Goal: Communication & Community: Answer question/provide support

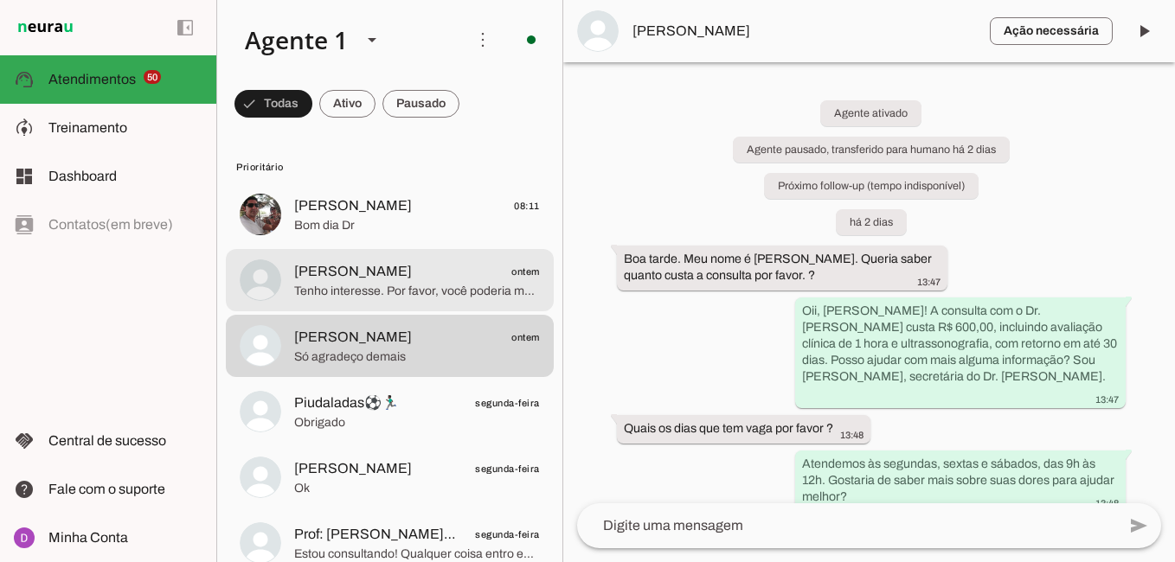
click at [419, 296] on span "Tenho interesse. Por favor, você poderia me passar mais informações?" at bounding box center [417, 291] width 246 height 17
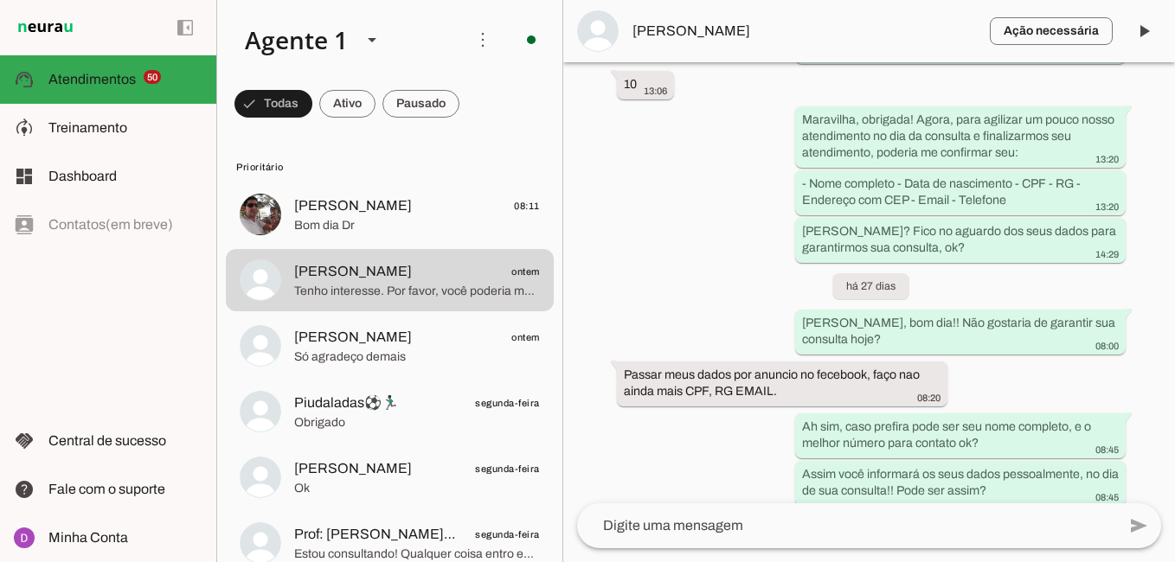
scroll to position [2061, 0]
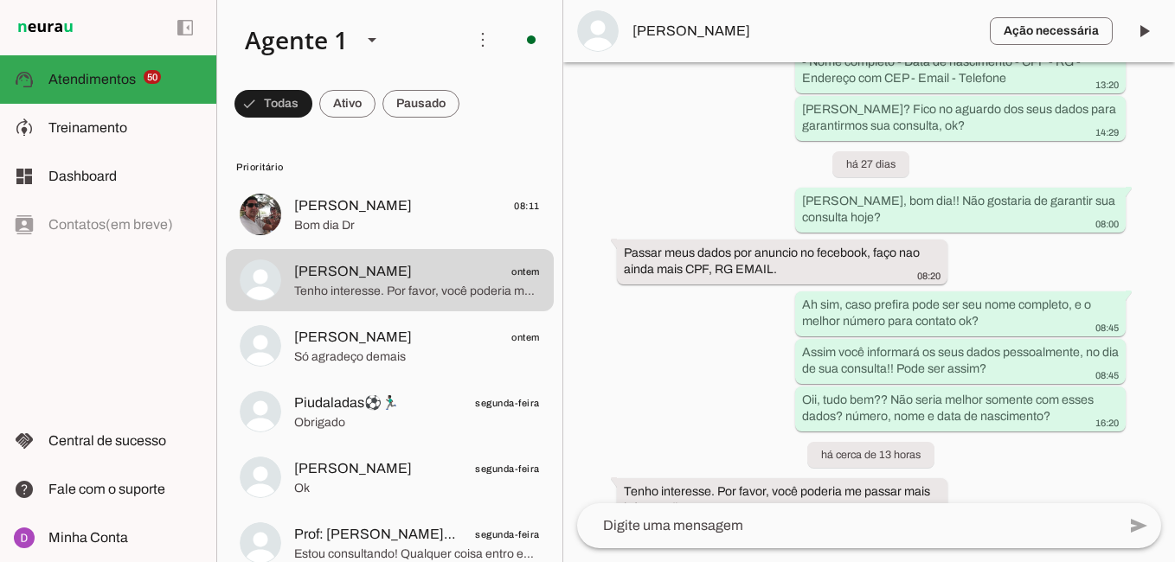
click at [774, 538] on div at bounding box center [846, 526] width 539 height 45
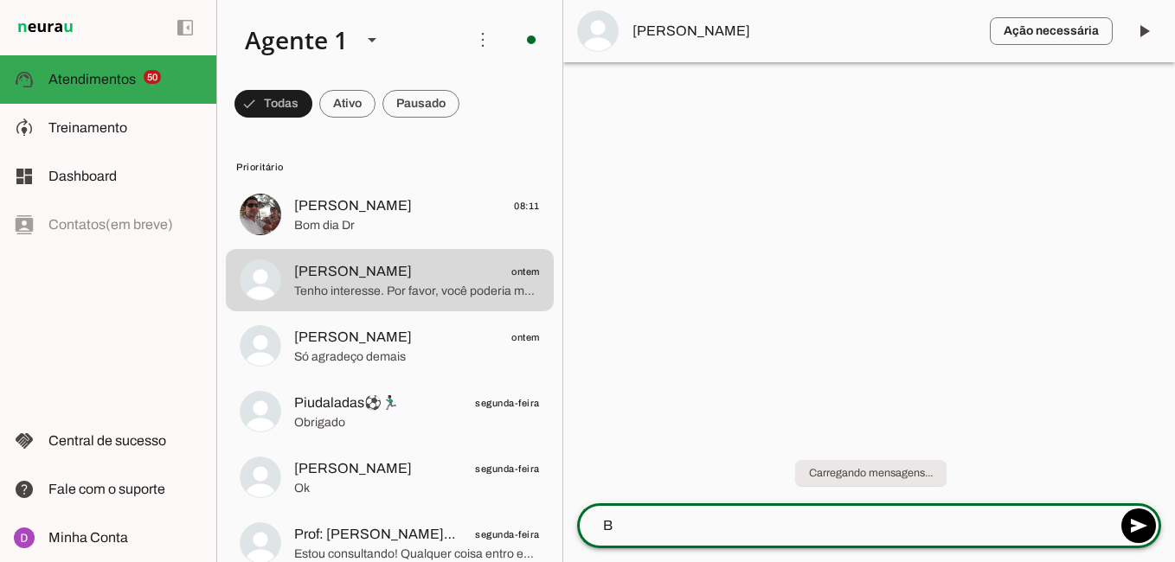
scroll to position [0, 0]
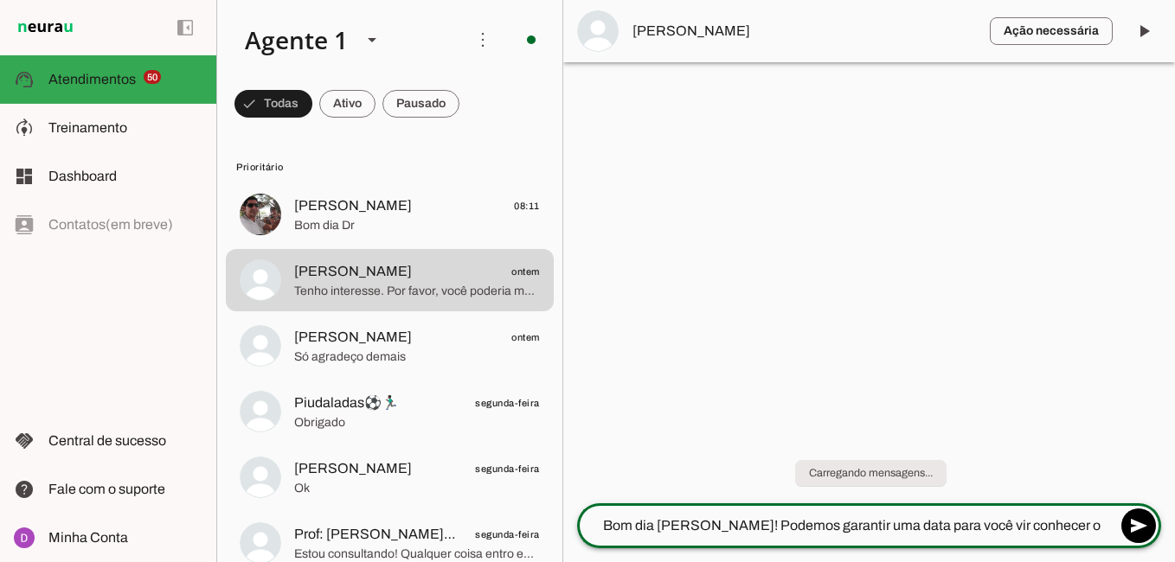
click at [696, 517] on div "Bom dia [PERSON_NAME]! Podemos garantir uma data para você vir conhecer o Dr. […" at bounding box center [846, 526] width 539 height 45
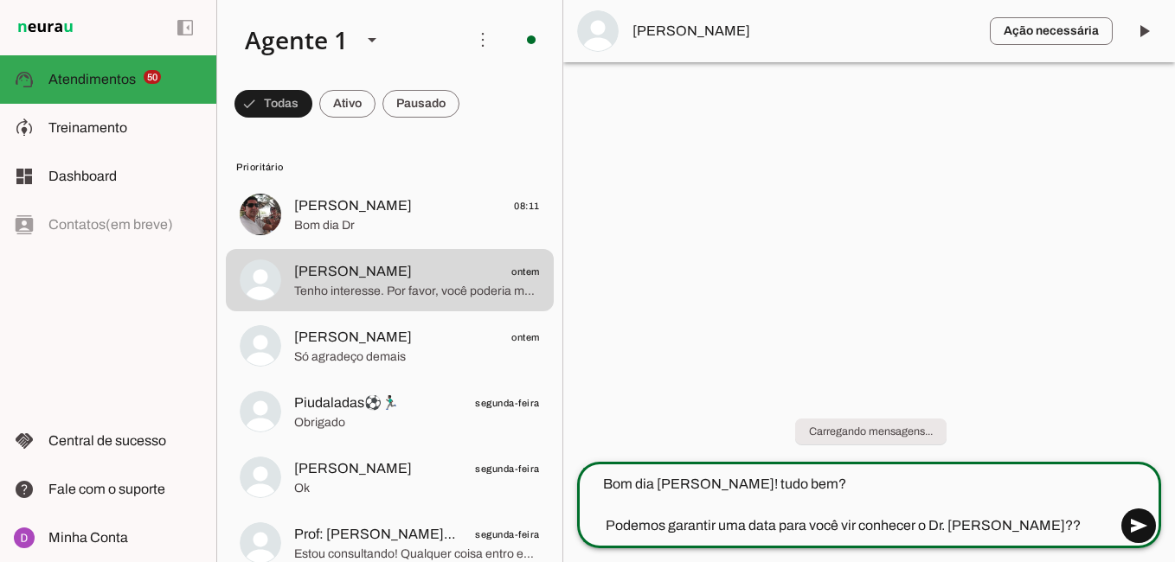
type textarea "Bom dia [PERSON_NAME]! tudo bem? Podemos garantir uma data para você vir conhec…"
type md-outlined-text-field "Bom dia [PERSON_NAME]! tudo bem? Podemos garantir uma data para você vir conhec…"
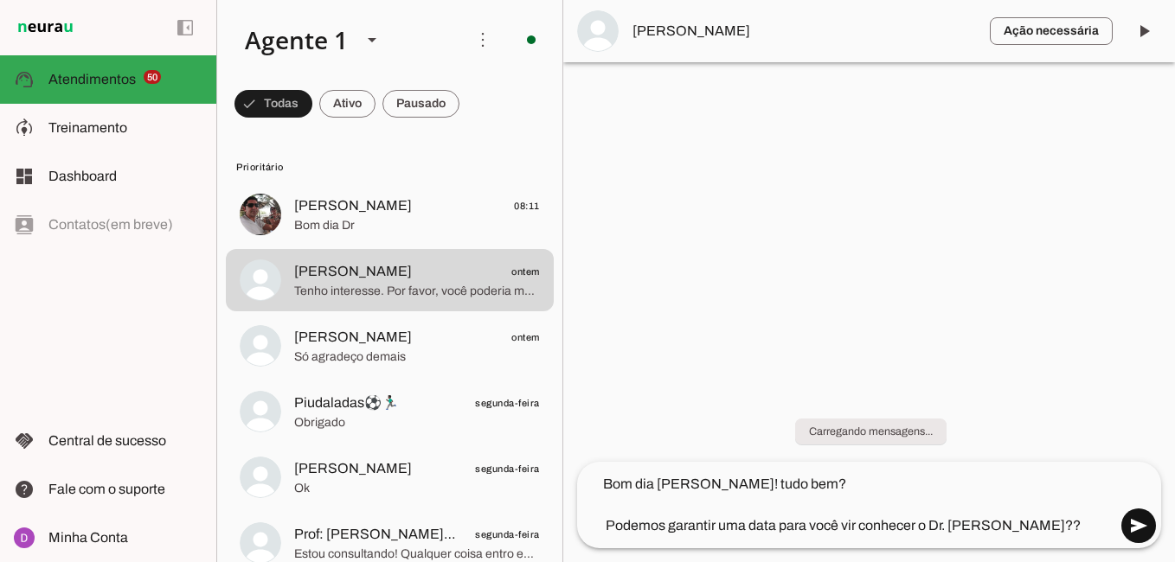
click at [1132, 531] on span at bounding box center [1139, 526] width 42 height 42
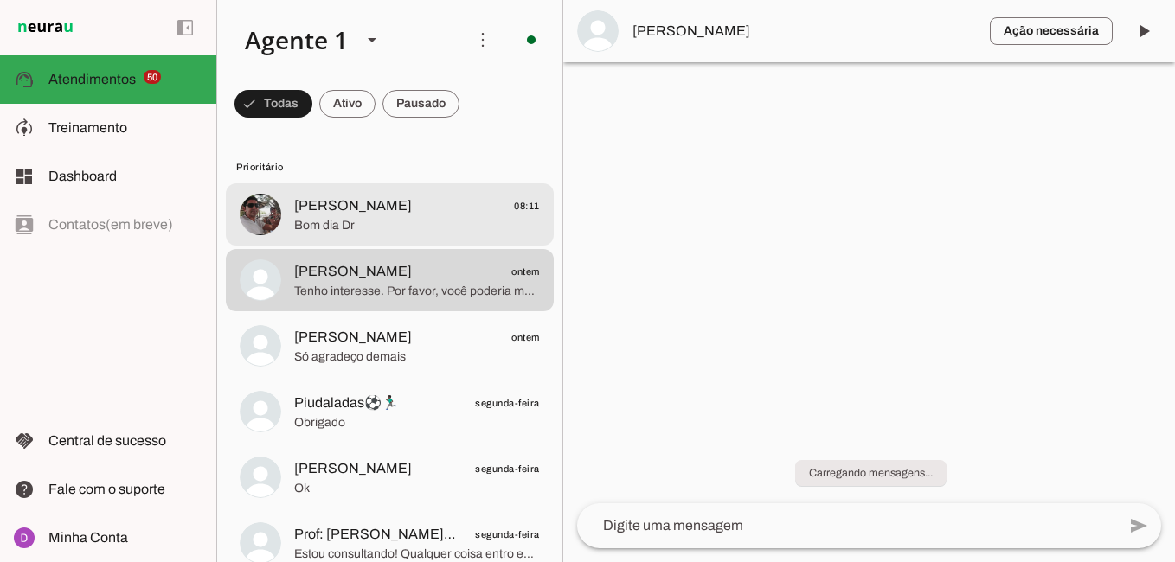
click at [318, 212] on span "[PERSON_NAME]" at bounding box center [353, 206] width 118 height 21
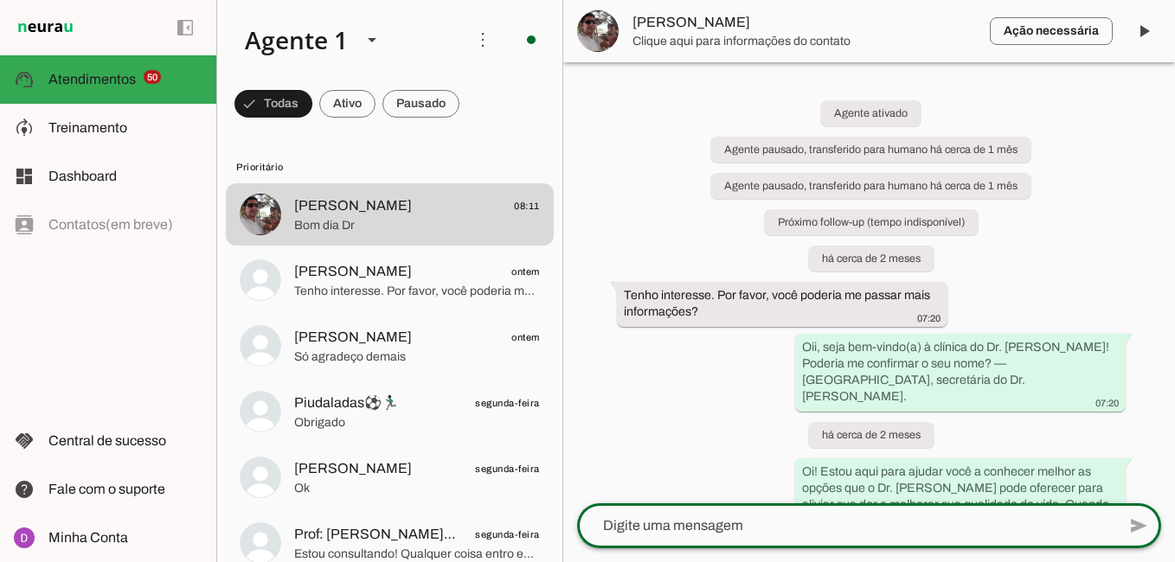
click at [803, 535] on textarea at bounding box center [846, 526] width 539 height 21
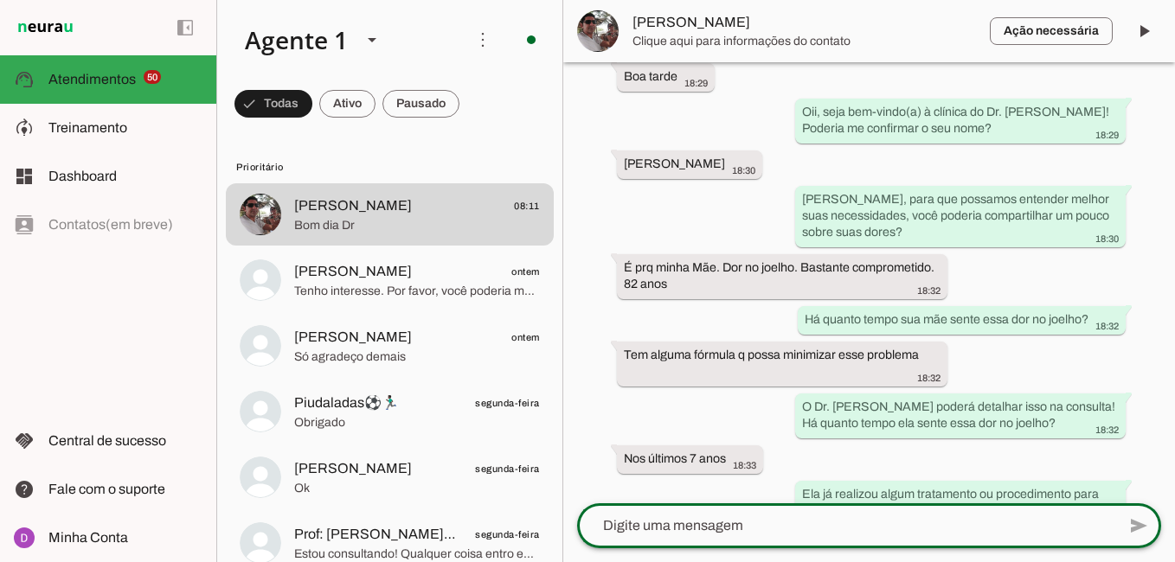
scroll to position [2005, 0]
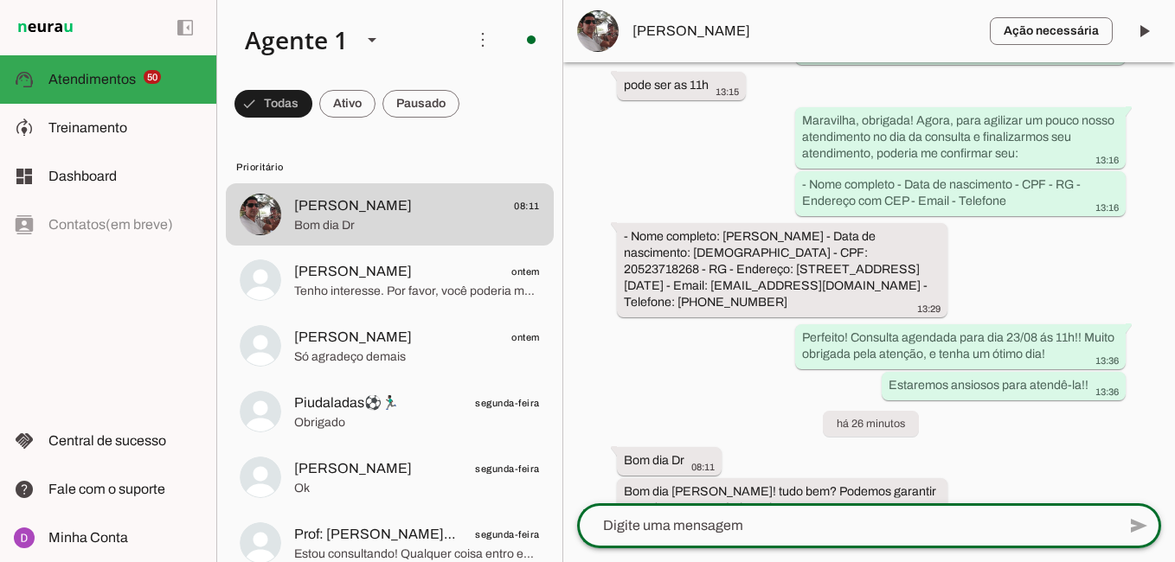
click at [760, 532] on textarea at bounding box center [846, 526] width 539 height 21
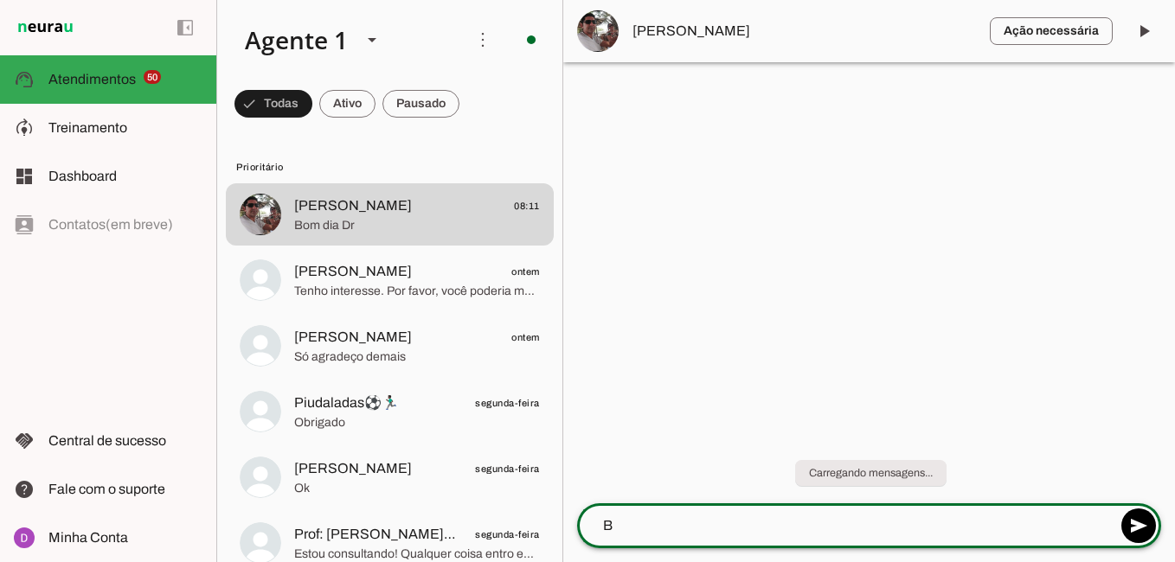
scroll to position [0, 0]
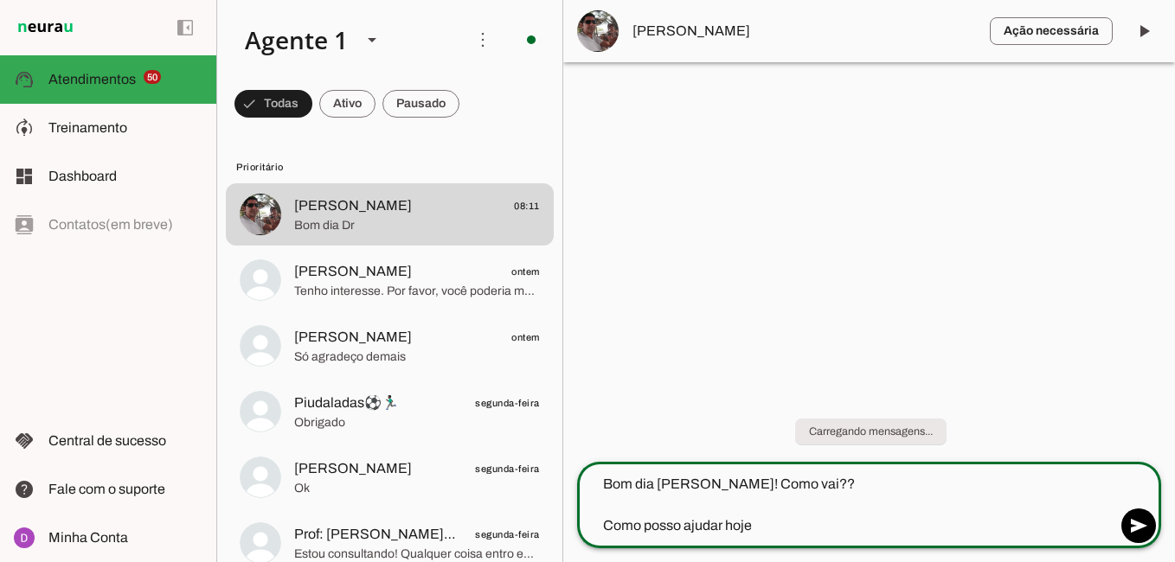
type textarea "Bom dia [PERSON_NAME]! Como vai?? Como posso ajudar hoje?"
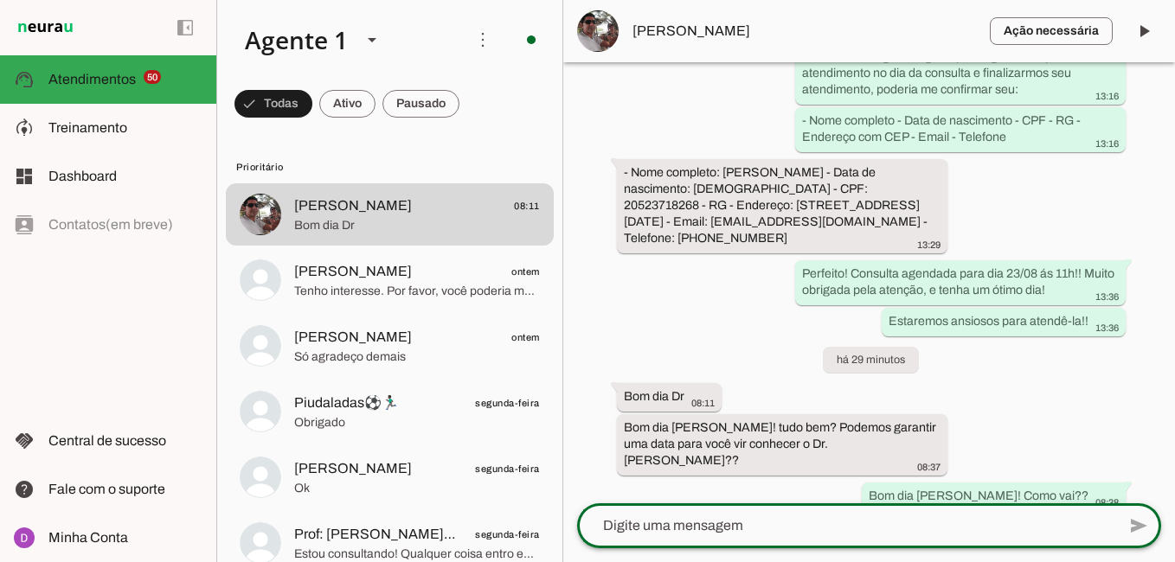
scroll to position [2071, 0]
